Goal: Find specific page/section: Find specific page/section

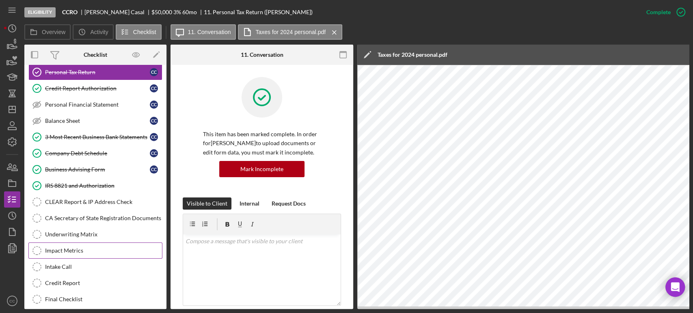
scroll to position [164, 0]
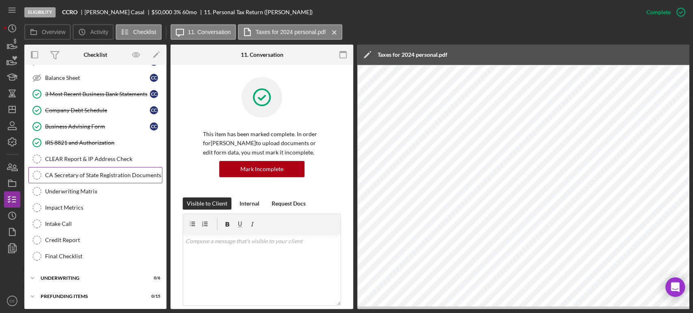
drag, startPoint x: 84, startPoint y: 162, endPoint x: 145, endPoint y: 175, distance: 62.2
click at [85, 162] on link "CLEAR Report & IP Address Check CLEAR Report & IP Address Check" at bounding box center [95, 159] width 134 height 16
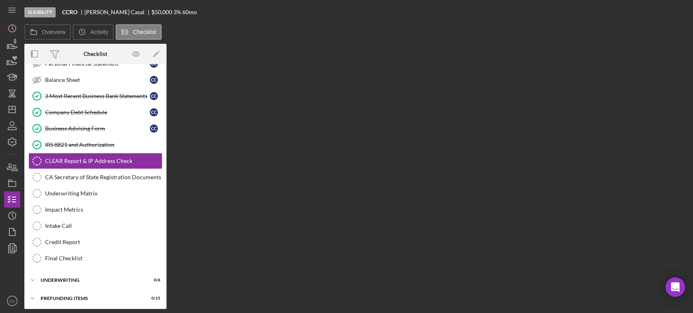
scroll to position [164, 0]
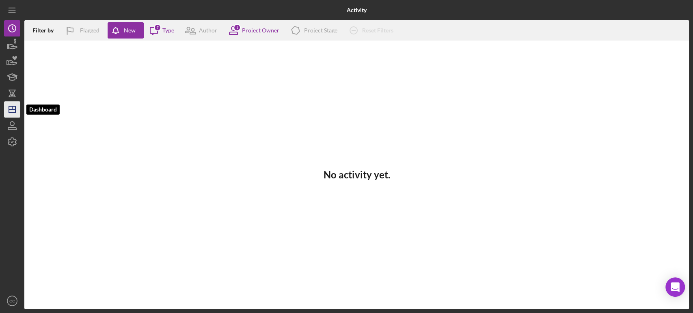
click at [10, 111] on icon "Icon/Dashboard" at bounding box center [12, 109] width 20 height 20
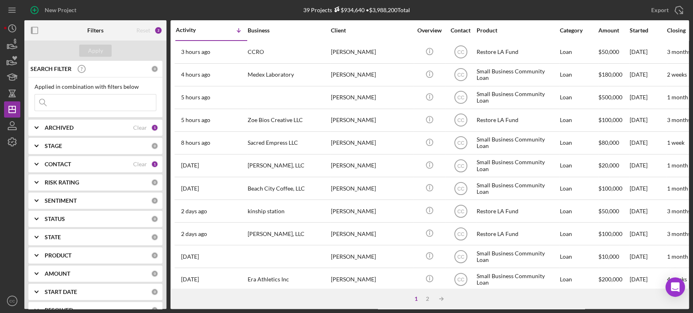
click at [36, 163] on icon "Icon/Expander" at bounding box center [36, 164] width 20 height 20
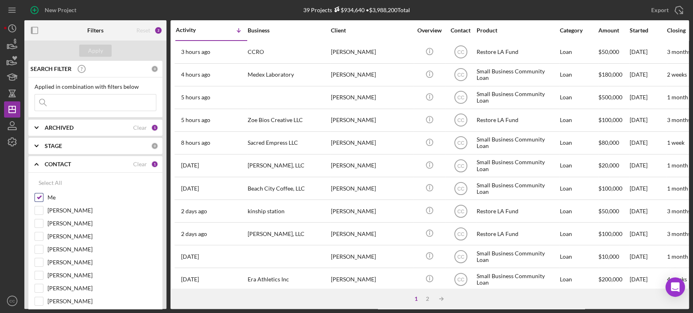
click at [38, 197] on input "Me" at bounding box center [39, 198] width 8 height 8
checkbox input "false"
click at [39, 275] on input "Lameisha Williams" at bounding box center [39, 275] width 8 height 8
checkbox input "true"
click at [93, 50] on div "Apply" at bounding box center [95, 51] width 15 height 12
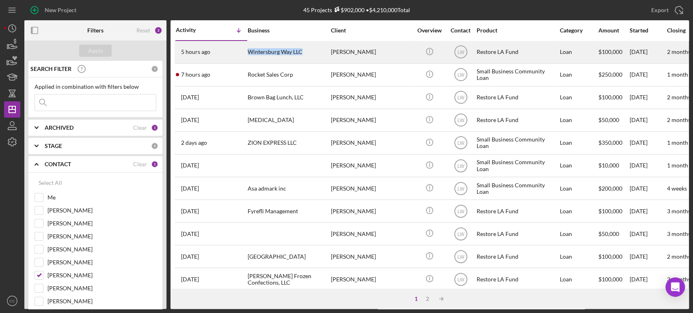
drag, startPoint x: 309, startPoint y: 53, endPoint x: 247, endPoint y: 61, distance: 62.6
click at [247, 61] on tr "5 hours ago Myung Seo Wintersburg Way LLC Myung Seo Icon/Info LW Restore LA Fun…" at bounding box center [672, 52] width 995 height 23
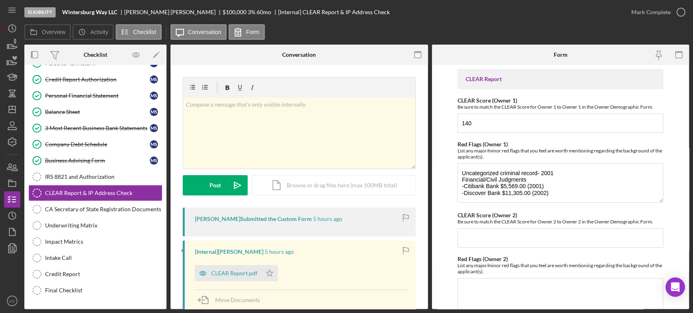
scroll to position [134, 0]
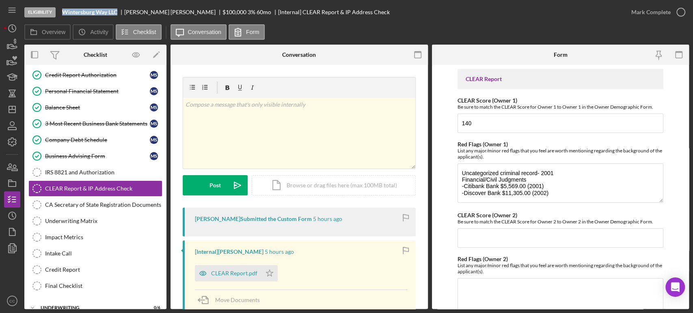
drag, startPoint x: 118, startPoint y: 13, endPoint x: 62, endPoint y: 12, distance: 56.0
click at [62, 12] on div "Wintersburg Way LLC" at bounding box center [93, 12] width 62 height 6
copy b "Wintersburg Way LLC"
click at [12, 110] on icon "Icon/Dashboard" at bounding box center [12, 109] width 20 height 20
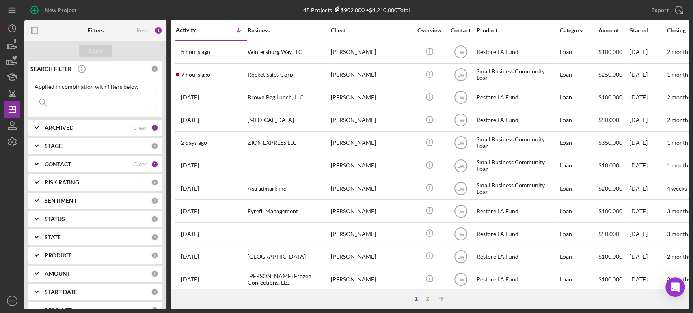
click at [83, 100] on input at bounding box center [95, 103] width 121 height 16
paste input "MT TAX & FINANCIAL CONSULTING"
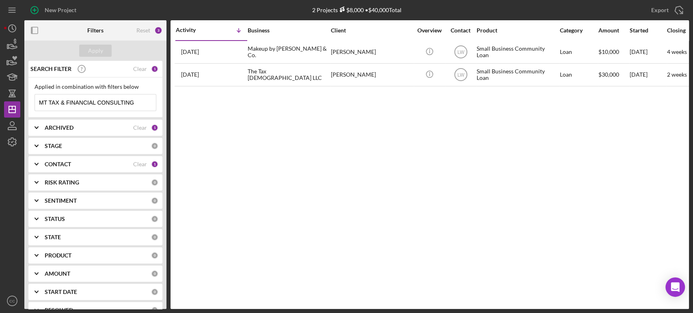
type input "MT TAX & FINANCIAL CONSULTING"
click at [97, 104] on input "MT TAX & FINANCIAL CONSULTING" at bounding box center [95, 103] width 121 height 16
click at [40, 163] on icon "Icon/Expander" at bounding box center [36, 164] width 20 height 20
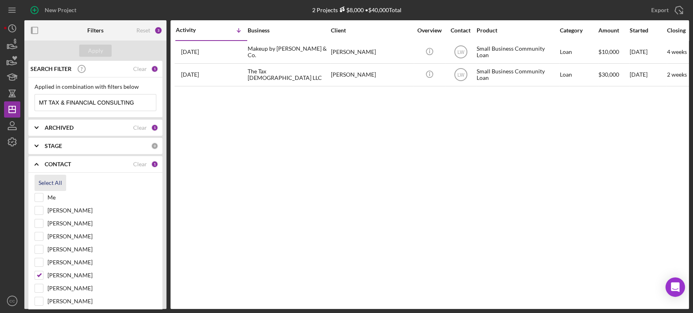
click at [45, 178] on div "Select All" at bounding box center [51, 183] width 24 height 16
checkbox input "true"
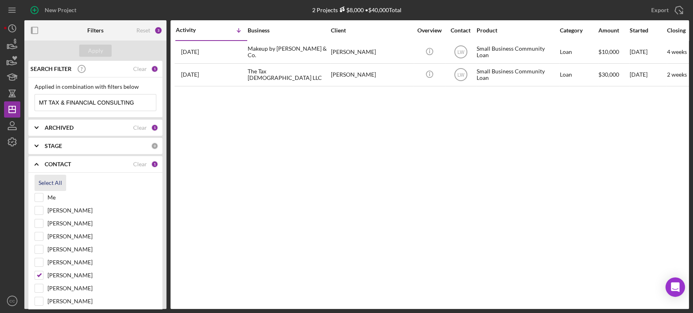
checkbox input "true"
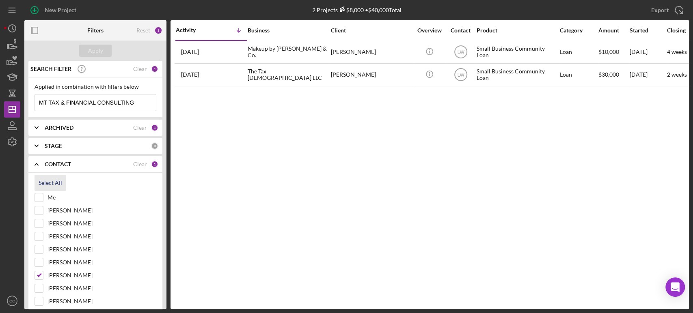
checkbox input "true"
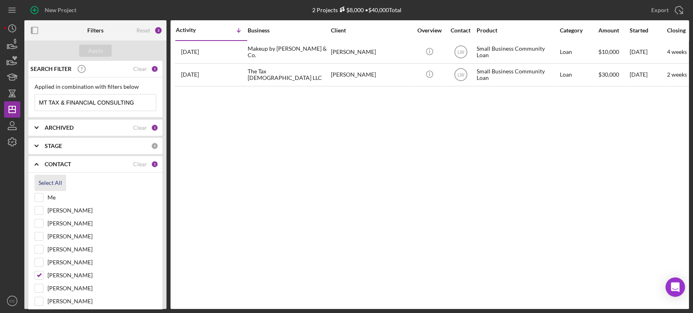
checkbox input "true"
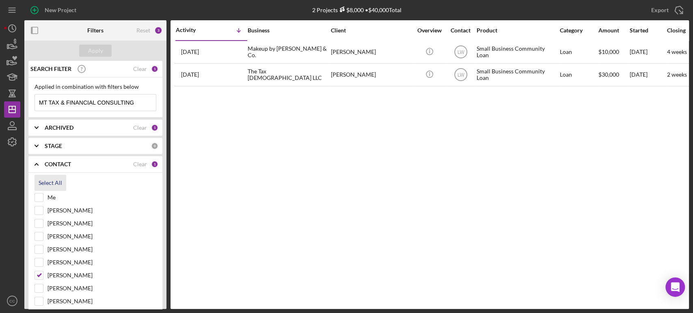
checkbox input "true"
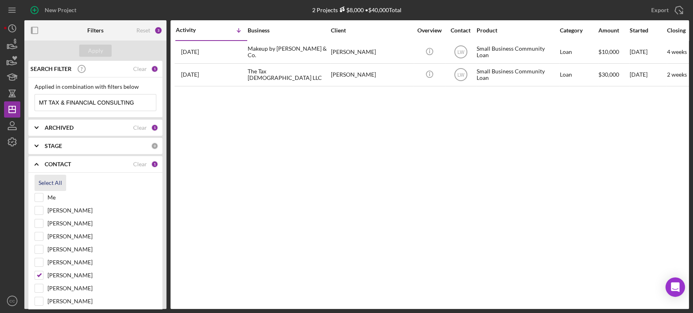
checkbox input "true"
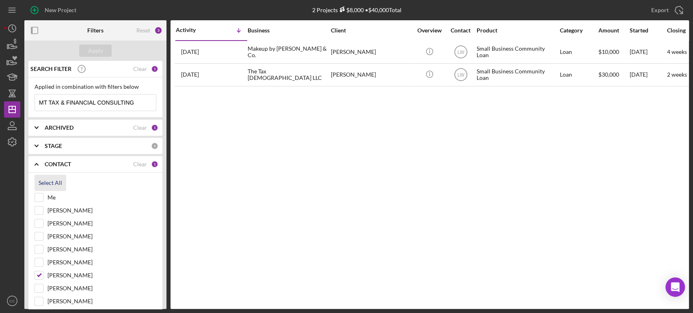
checkbox input "true"
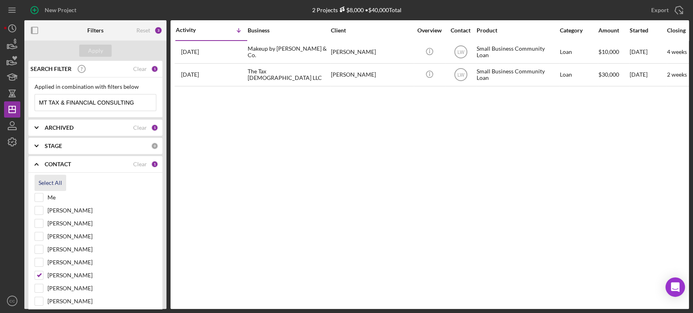
checkbox input "true"
click at [101, 50] on div "Apply" at bounding box center [95, 51] width 15 height 12
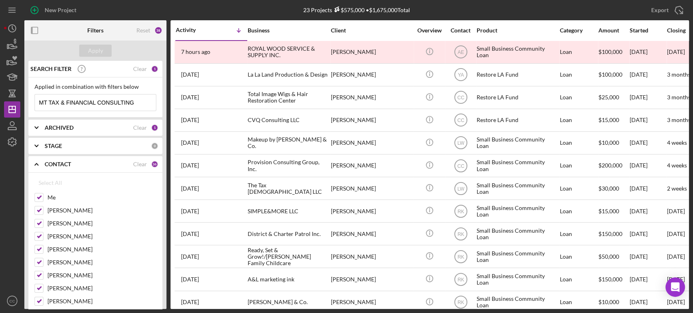
click at [140, 98] on icon "Icon/Menu Close" at bounding box center [148, 103] width 16 height 16
click at [80, 103] on input at bounding box center [95, 103] width 121 height 16
paste input "MT TAX & FINANCIAL CONSULTING"
click at [105, 99] on input "MT TAX & FINANCIAL CONSULTING" at bounding box center [95, 103] width 121 height 16
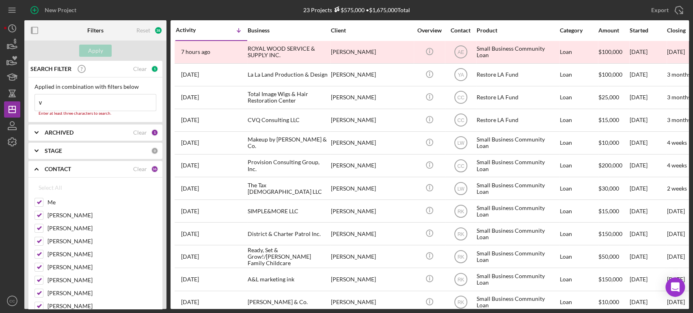
paste input "MINH NGUYEN"
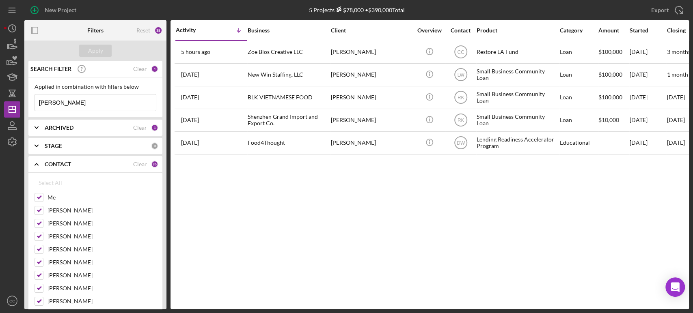
type input "MINH NGUYEN"
click at [421, 228] on div "Activity Icon/Table Sort Arrow Business Client Overview Contact Product Categor…" at bounding box center [429, 164] width 518 height 289
click at [38, 127] on polyline at bounding box center [36, 128] width 3 height 2
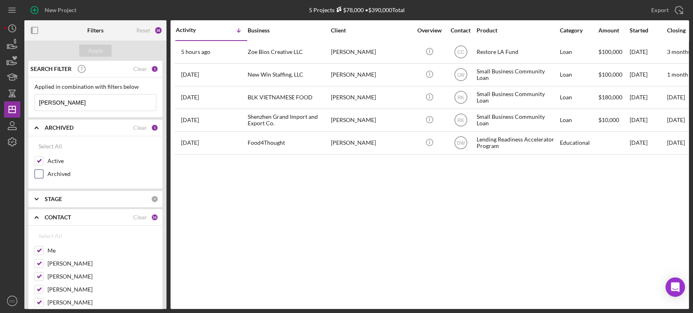
click at [39, 174] on input "Archived" at bounding box center [39, 174] width 8 height 8
checkbox input "true"
click at [94, 49] on div "Apply" at bounding box center [95, 51] width 15 height 12
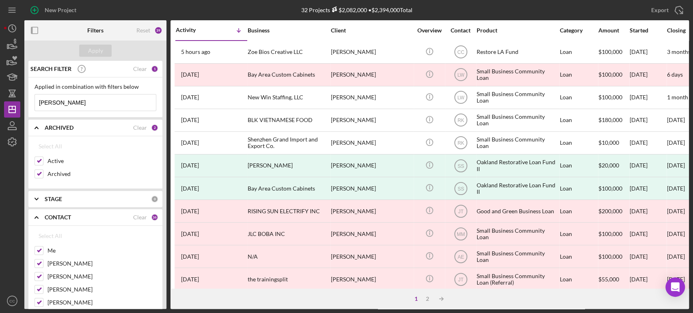
click at [45, 101] on input "MINH NGUYEN" at bounding box center [95, 103] width 121 height 16
click at [112, 106] on input "MINH NGUYEN" at bounding box center [95, 103] width 121 height 16
paste input "T TAX & FINANCIAL CONSULTING"
type input "MT TAX & FINANCIAL CONSULTING"
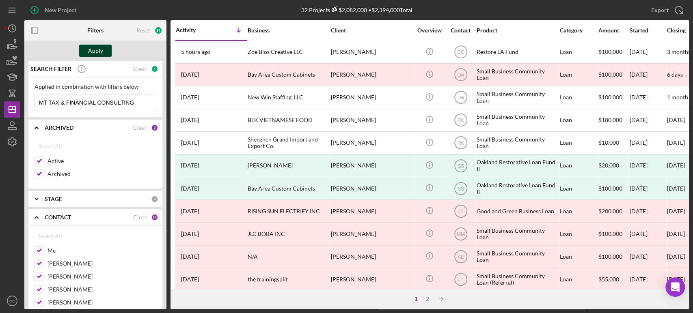
click at [94, 48] on div "Apply" at bounding box center [95, 51] width 15 height 12
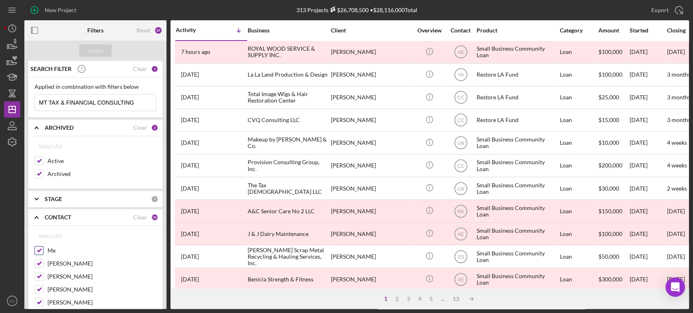
click at [41, 248] on input "Me" at bounding box center [39, 251] width 8 height 8
click at [54, 233] on div "Select All" at bounding box center [51, 236] width 24 height 16
checkbox input "true"
click at [39, 174] on input "Archived" at bounding box center [39, 174] width 8 height 8
checkbox input "false"
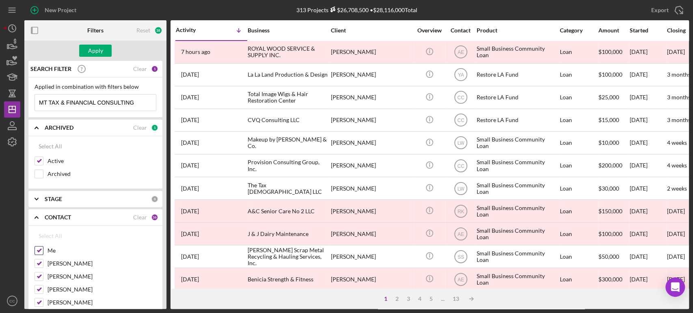
click at [40, 252] on input "Me" at bounding box center [39, 251] width 8 height 8
checkbox input "false"
click at [39, 269] on div "Grace Fenton" at bounding box center [95, 265] width 122 height 13
click at [38, 278] on input "Bob Porter" at bounding box center [39, 277] width 8 height 8
checkbox input "false"
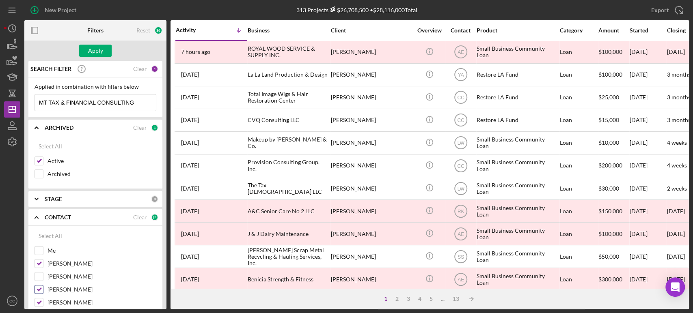
click at [39, 289] on input "Patrick Campbell" at bounding box center [39, 290] width 8 height 8
checkbox input "false"
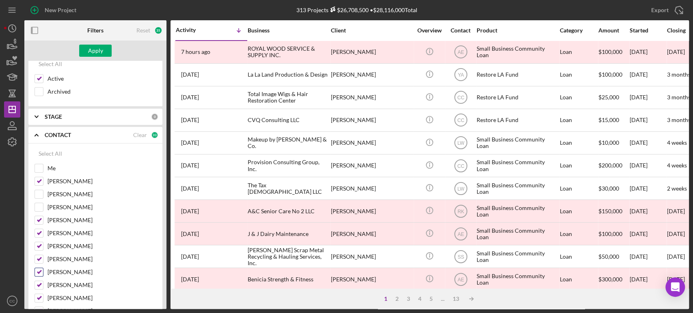
scroll to position [90, 0]
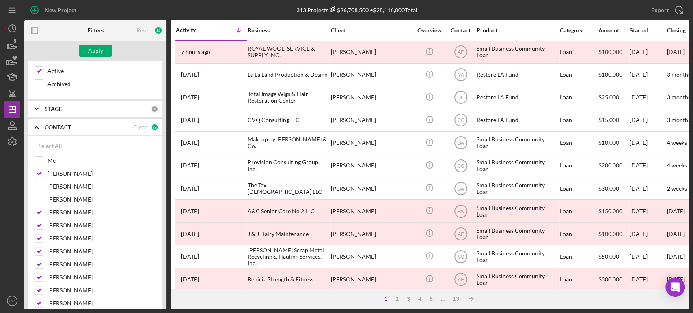
click at [39, 172] on input "Grace Fenton" at bounding box center [39, 174] width 8 height 8
checkbox input "false"
click at [39, 211] on input "Stephanie Simotas" at bounding box center [39, 213] width 8 height 8
checkbox input "false"
click at [40, 225] on input "Casey Bell" at bounding box center [39, 226] width 8 height 8
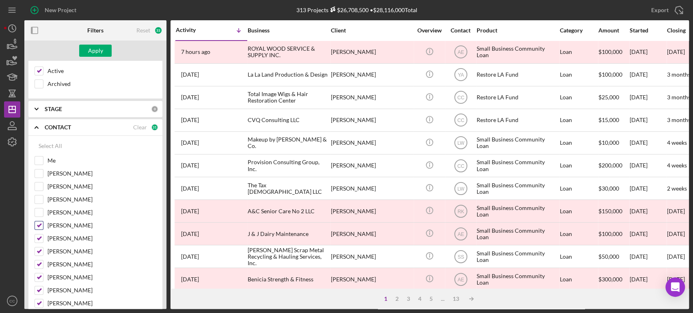
checkbox input "false"
click at [39, 250] on input "Raymond Ko" at bounding box center [39, 252] width 8 height 8
checkbox input "false"
click at [41, 267] on input "Daniel Wada" at bounding box center [39, 265] width 8 height 8
checkbox input "false"
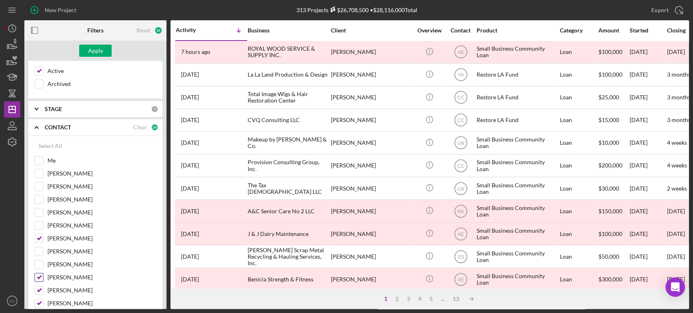
click at [39, 278] on input "Yash Abichandani" at bounding box center [39, 278] width 8 height 8
checkbox input "false"
click at [40, 289] on input "John Miller" at bounding box center [39, 291] width 8 height 8
checkbox input "false"
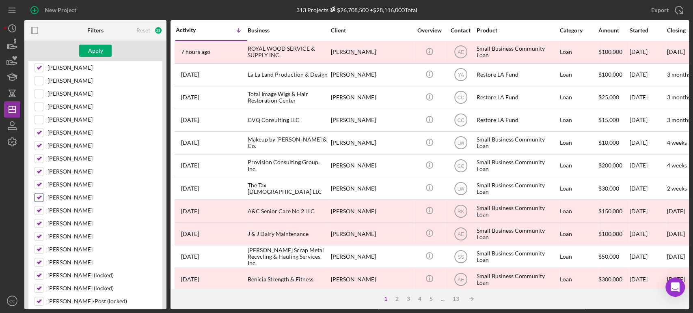
scroll to position [270, 0]
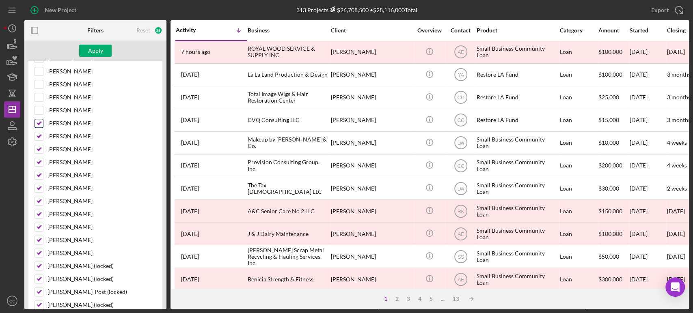
click at [37, 124] on input "Janet Ramirez" at bounding box center [39, 123] width 8 height 8
checkbox input "false"
click at [39, 135] on input "TK Burtin-Johnson" at bounding box center [39, 136] width 8 height 8
checkbox input "false"
click at [38, 145] on input "Jaron Thexton" at bounding box center [39, 149] width 8 height 8
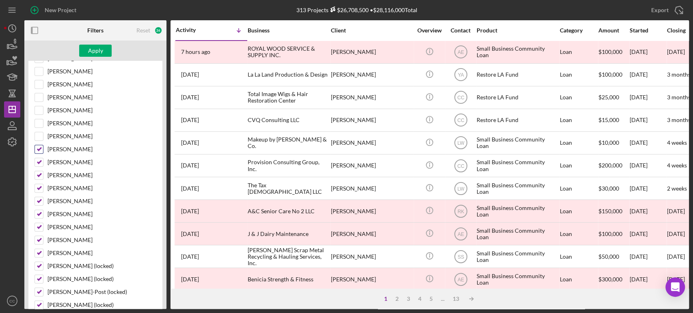
checkbox input "false"
click at [38, 165] on div "Jesus Diaz" at bounding box center [95, 164] width 122 height 13
click at [39, 161] on input "Jesus Diaz" at bounding box center [39, 162] width 8 height 8
checkbox input "false"
click at [37, 175] on input "Emily Tran" at bounding box center [39, 175] width 8 height 8
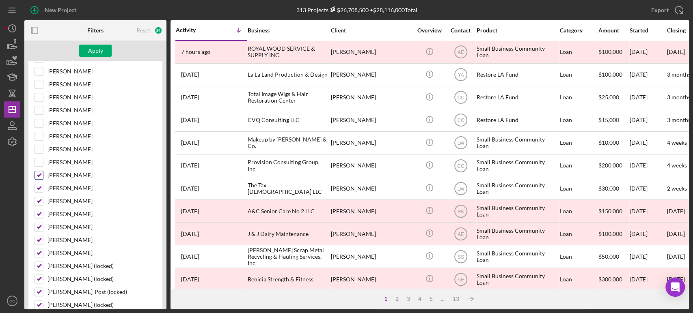
checkbox input "false"
click at [37, 186] on input "Navneeth Krishna" at bounding box center [39, 188] width 8 height 8
checkbox input "false"
click at [41, 200] on input "Sachita Shenoy" at bounding box center [39, 201] width 8 height 8
checkbox input "false"
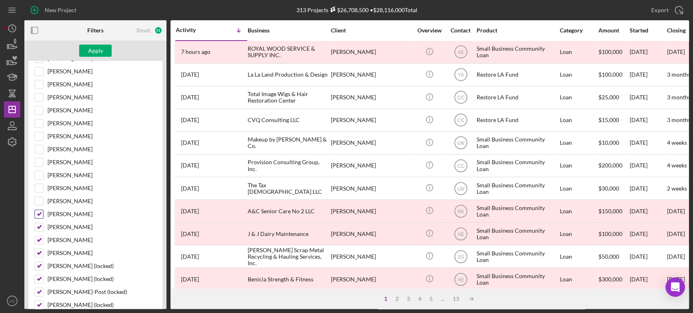
click at [36, 210] on input "Sarah Merion" at bounding box center [39, 214] width 8 height 8
checkbox input "false"
drag, startPoint x: 41, startPoint y: 223, endPoint x: 41, endPoint y: 231, distance: 7.7
click at [41, 224] on input "Cheryl Rance" at bounding box center [39, 227] width 8 height 8
checkbox input "false"
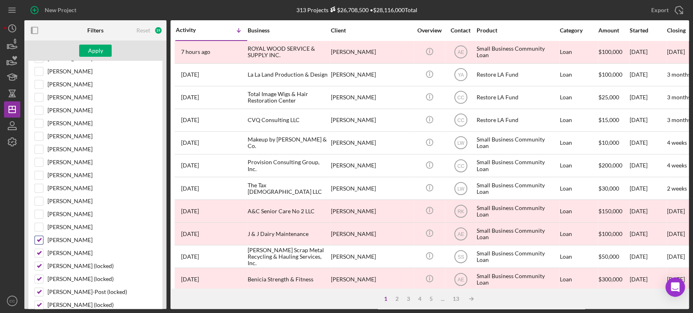
click at [40, 241] on input "Alberto Enriquez" at bounding box center [39, 240] width 8 height 8
checkbox input "false"
click at [39, 249] on input "Alejandro Carrillo Teniente" at bounding box center [39, 253] width 8 height 8
checkbox input "false"
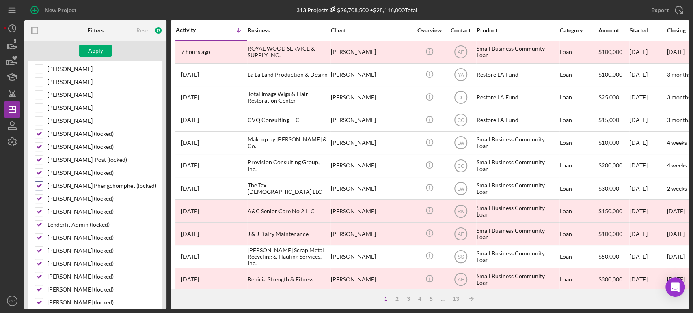
scroll to position [406, 0]
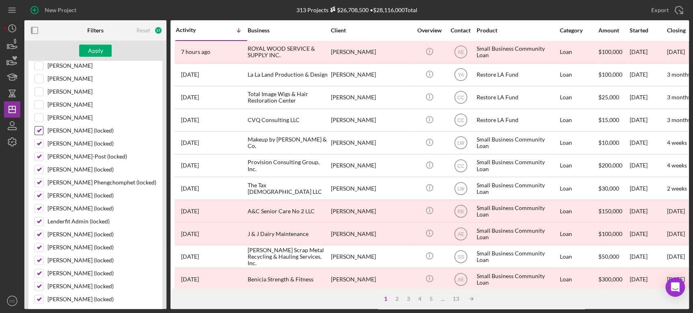
click at [39, 128] on input "Krishna Morari (locked)" at bounding box center [39, 131] width 8 height 8
checkbox input "false"
click at [39, 140] on input "Beverly Zambrano (locked)" at bounding box center [39, 144] width 8 height 8
checkbox input "false"
click at [39, 153] on input "Charles Fisher-Post (locked)" at bounding box center [39, 157] width 8 height 8
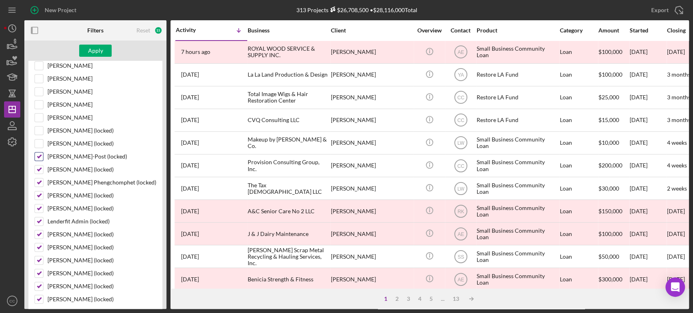
checkbox input "false"
click at [41, 166] on input "Mahsa Mohebbi (locked)" at bounding box center [39, 170] width 8 height 8
checkbox input "false"
click at [39, 179] on input "Kathlyn Phengchomphet (locked)" at bounding box center [39, 183] width 8 height 8
checkbox input "false"
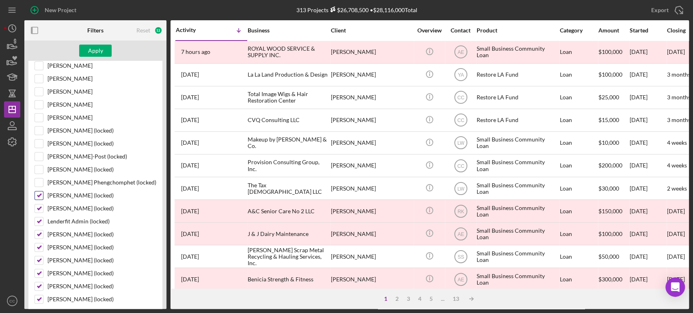
click at [37, 196] on input "Hyder Shuja (locked)" at bounding box center [39, 196] width 8 height 8
checkbox input "false"
click at [37, 206] on input "Kayla Morris (locked)" at bounding box center [39, 209] width 8 height 8
checkbox input "false"
click at [38, 218] on input "Lenderfit Admin (locked)" at bounding box center [39, 222] width 8 height 8
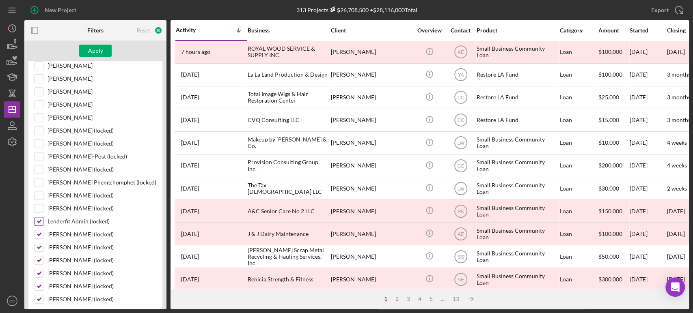
checkbox input "false"
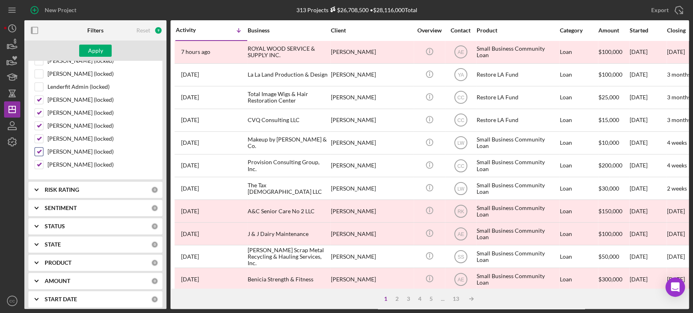
scroll to position [541, 0]
click at [39, 98] on input "Taylor Ladd (locked)" at bounding box center [39, 99] width 8 height 8
checkbox input "false"
click at [37, 108] on input "Kara Norris (locked)" at bounding box center [39, 112] width 8 height 8
checkbox input "false"
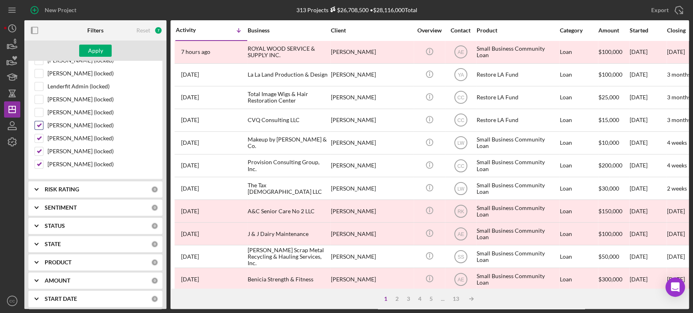
click at [39, 121] on input "Marquice Bowman (locked)" at bounding box center [39, 125] width 8 height 8
checkbox input "false"
click at [39, 134] on input "Ashley Rajavadee (locked)" at bounding box center [39, 138] width 8 height 8
checkbox input "false"
click at [39, 147] on input "Kenneth Kitahata (locked)" at bounding box center [39, 151] width 8 height 8
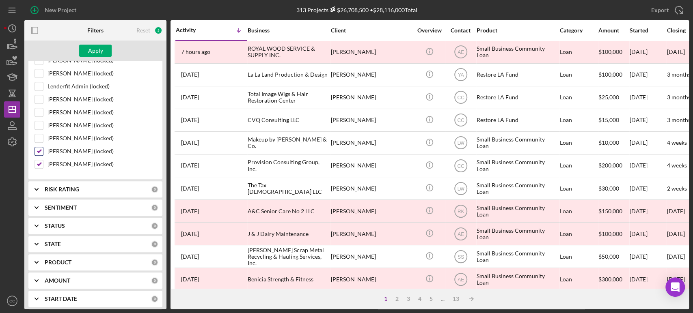
checkbox input "false"
click at [38, 161] on input "Robyn Rogin (locked)" at bounding box center [39, 164] width 8 height 8
checkbox input "false"
click at [100, 50] on div "Apply" at bounding box center [95, 51] width 15 height 12
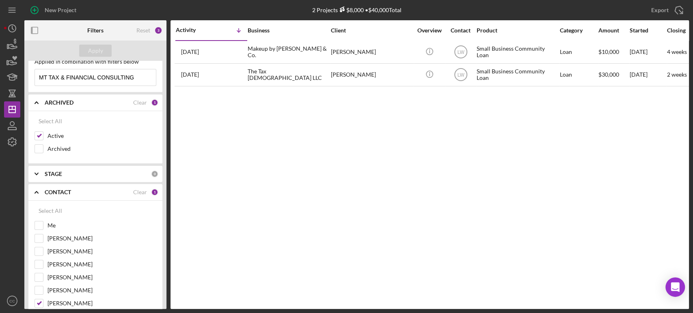
scroll to position [0, 0]
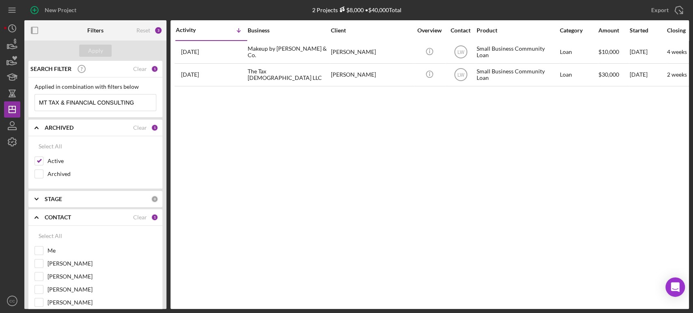
click at [83, 101] on input "MT TAX & FINANCIAL CONSULTING" at bounding box center [95, 103] width 121 height 16
type input "zoe"
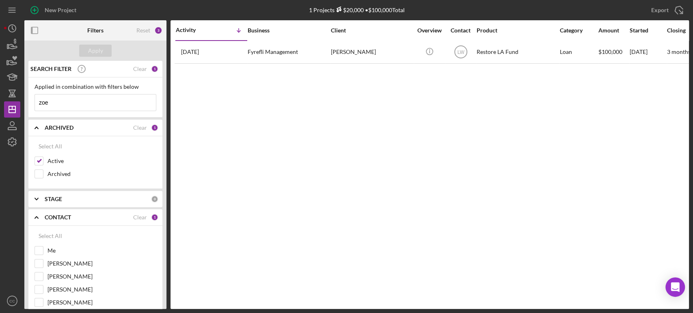
click at [64, 98] on input "zoe" at bounding box center [95, 103] width 121 height 16
click at [90, 45] on div "Apply" at bounding box center [95, 51] width 15 height 12
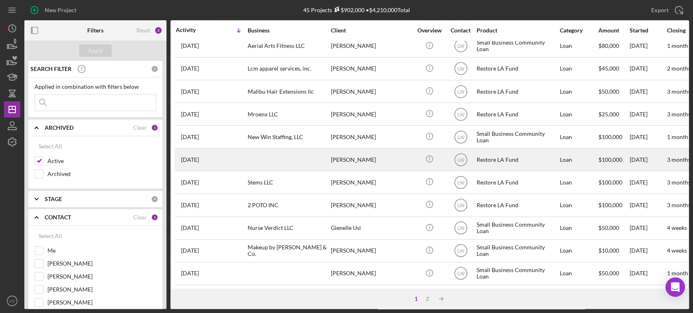
scroll to position [327, 0]
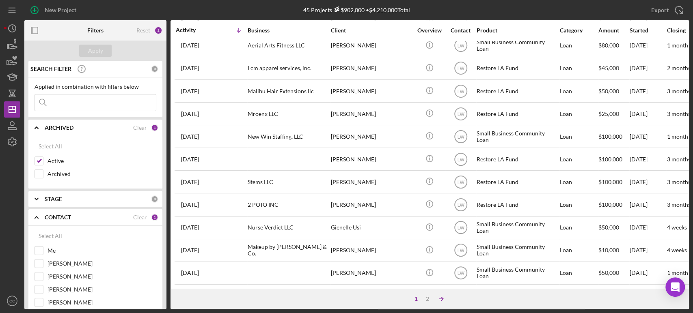
click at [440, 298] on icon "Icon/Table Sort Arrow" at bounding box center [441, 299] width 16 height 16
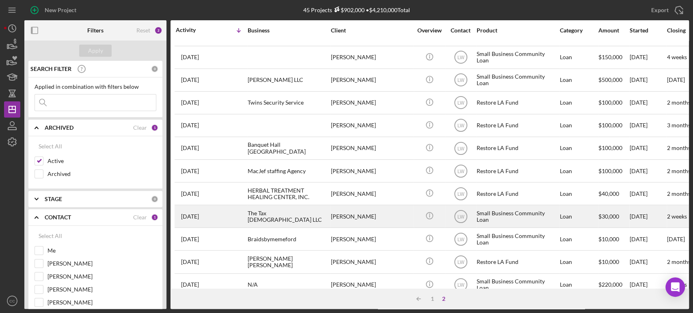
scroll to position [0, 0]
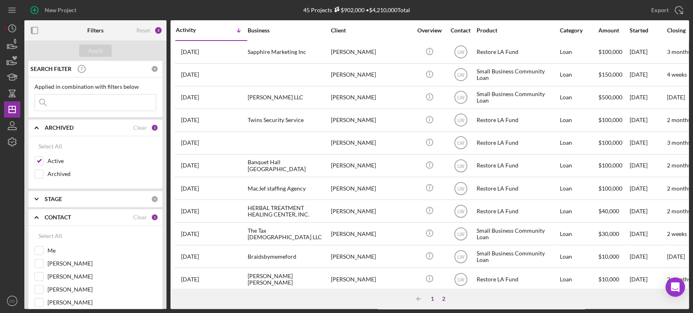
click at [431, 298] on div "1" at bounding box center [432, 299] width 11 height 6
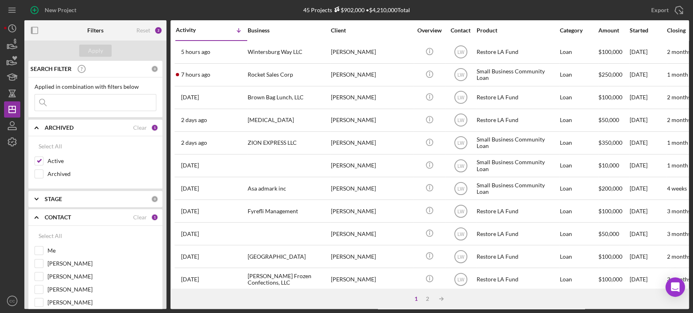
scroll to position [439, 0]
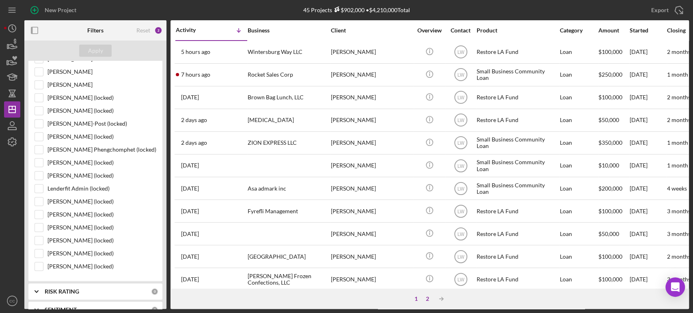
click at [426, 298] on div "2" at bounding box center [427, 299] width 11 height 6
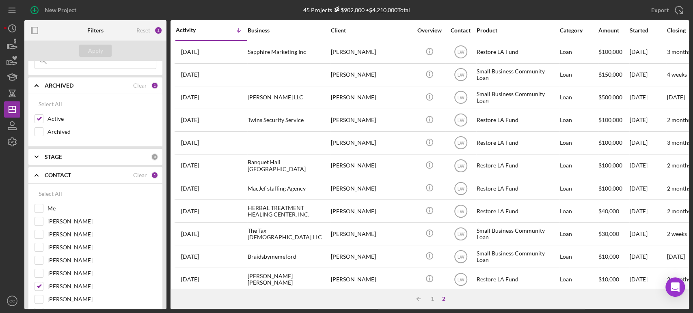
scroll to position [0, 0]
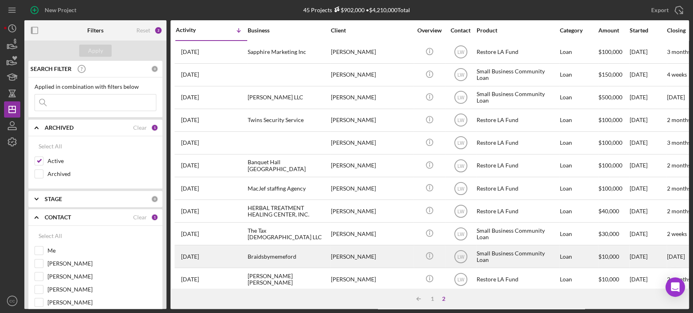
drag, startPoint x: 433, startPoint y: 300, endPoint x: 422, endPoint y: 265, distance: 37.2
click at [433, 300] on div "1" at bounding box center [432, 299] width 11 height 6
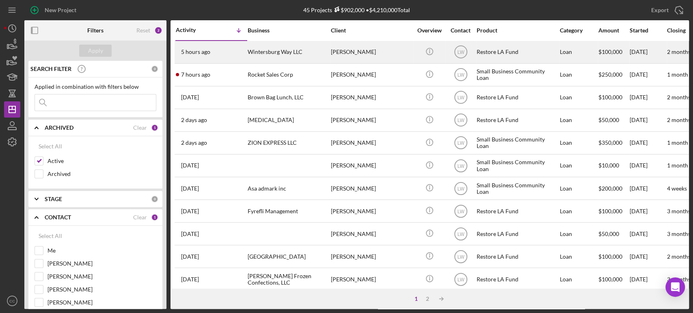
click at [379, 48] on div "Myung Seo" at bounding box center [371, 52] width 81 height 22
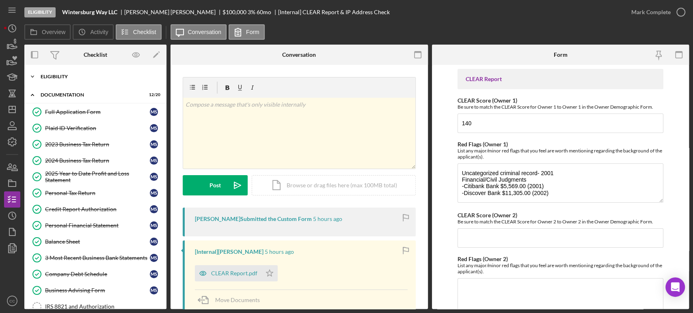
click at [65, 75] on div "Eligibility" at bounding box center [99, 76] width 116 height 5
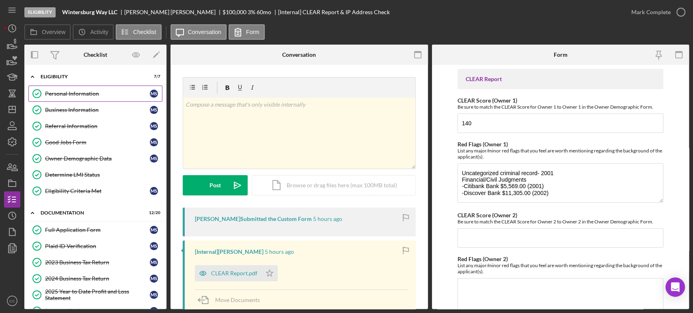
click at [65, 93] on div "Personal Information" at bounding box center [97, 93] width 105 height 6
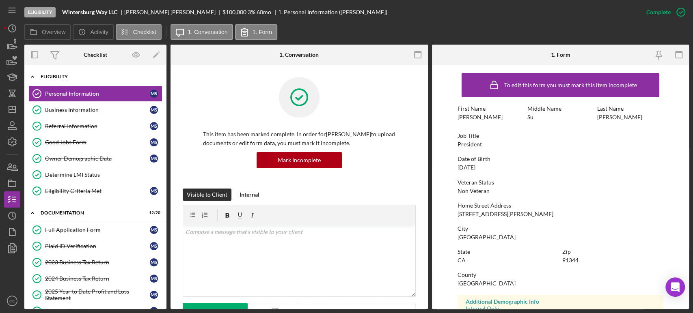
click at [60, 76] on div "Eligibility" at bounding box center [99, 76] width 116 height 5
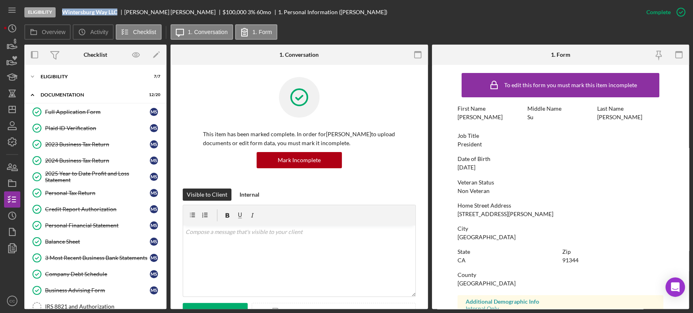
drag, startPoint x: 120, startPoint y: 9, endPoint x: 62, endPoint y: 13, distance: 57.8
click at [62, 13] on div "Wintersburg Way LLC" at bounding box center [93, 12] width 62 height 6
copy b "Wintersburg Way LLC"
click at [61, 80] on div "Icon/Expander Eligibility 7 / 7" at bounding box center [95, 77] width 142 height 16
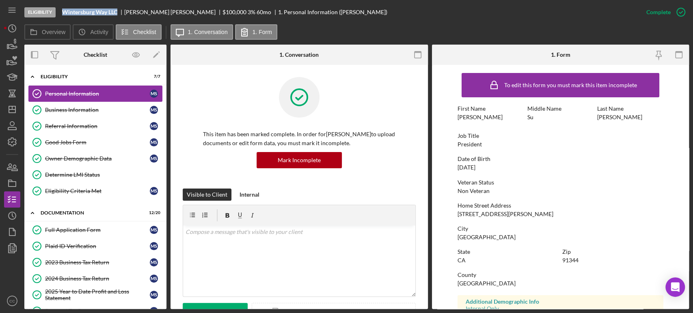
click at [66, 97] on link "Personal Information Personal Information M S" at bounding box center [95, 94] width 134 height 16
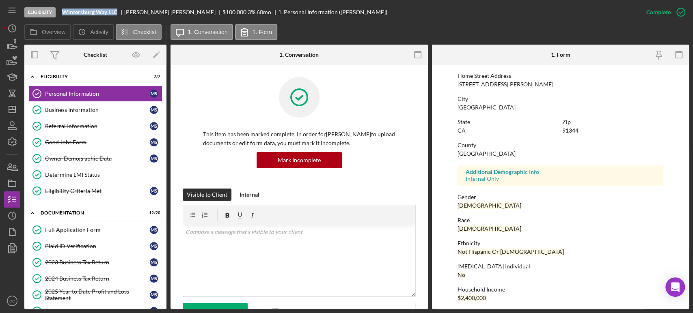
scroll to position [134, 0]
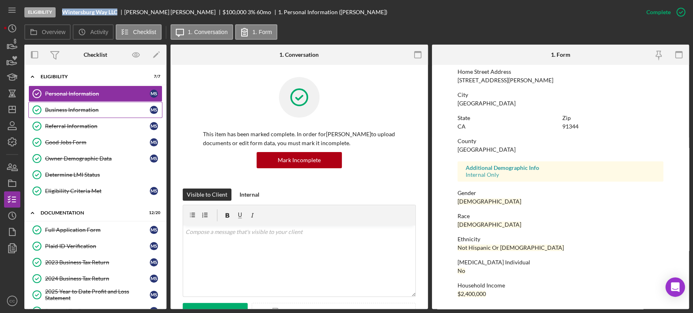
click at [63, 111] on div "Business Information" at bounding box center [97, 110] width 105 height 6
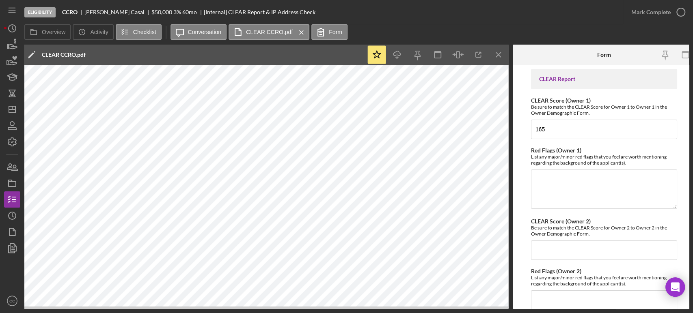
scroll to position [0, 342]
